Goal: Information Seeking & Learning: Learn about a topic

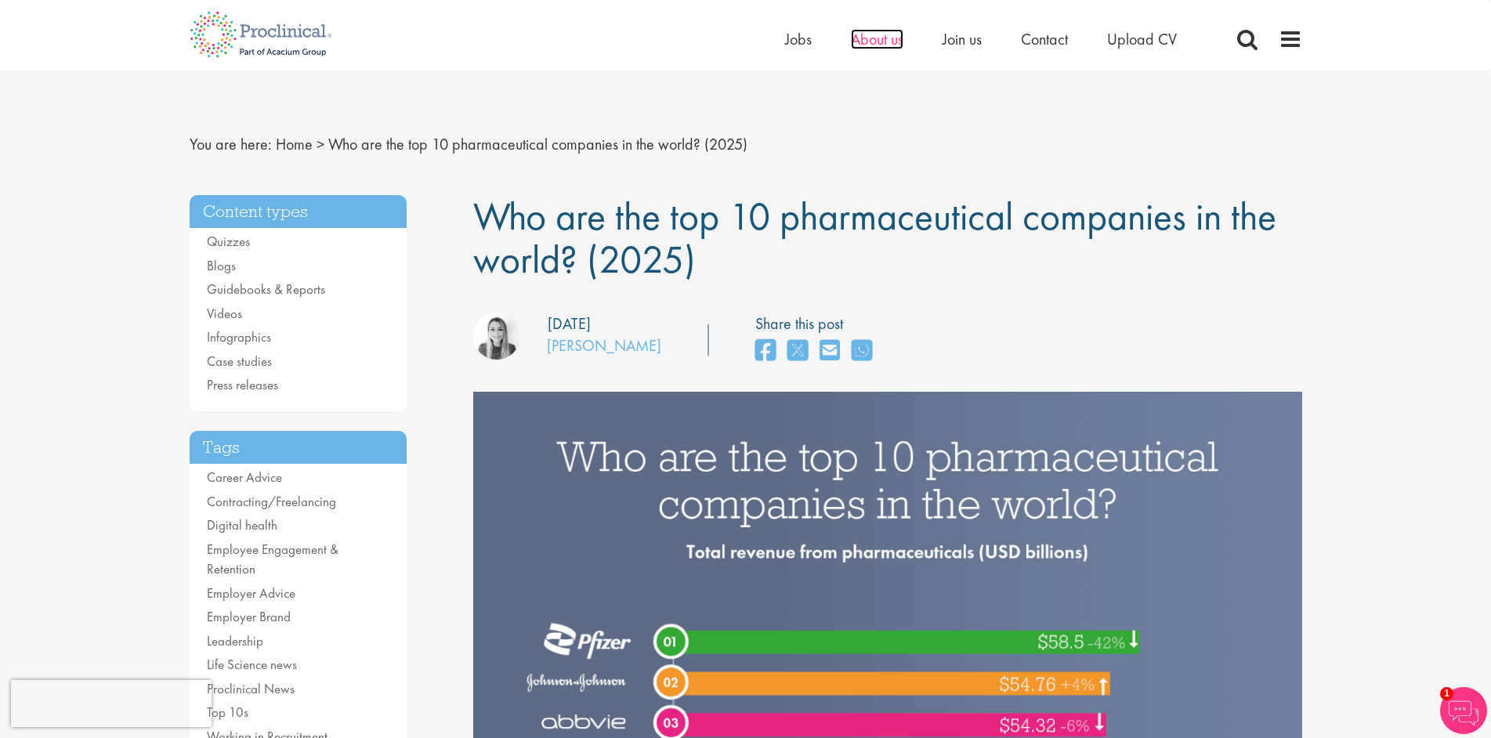
click at [875, 38] on span "About us" at bounding box center [877, 39] width 53 height 20
